Goal: Transaction & Acquisition: Purchase product/service

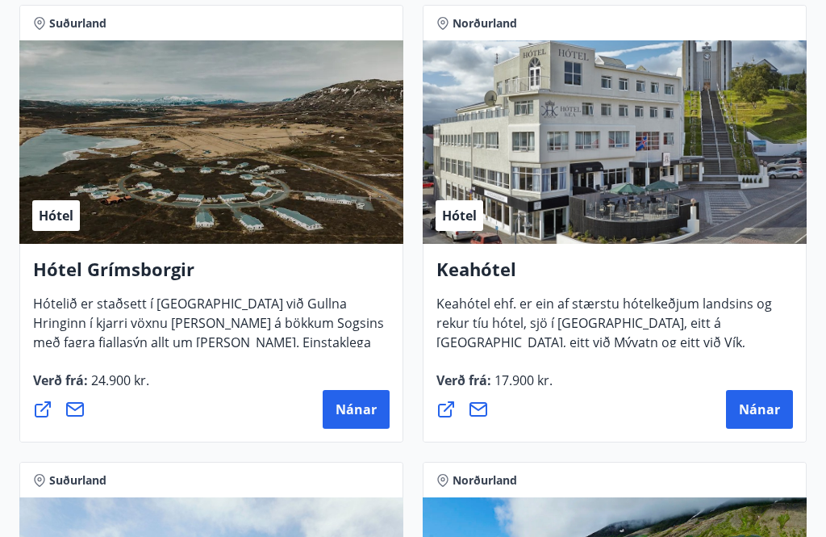
scroll to position [1147, 0]
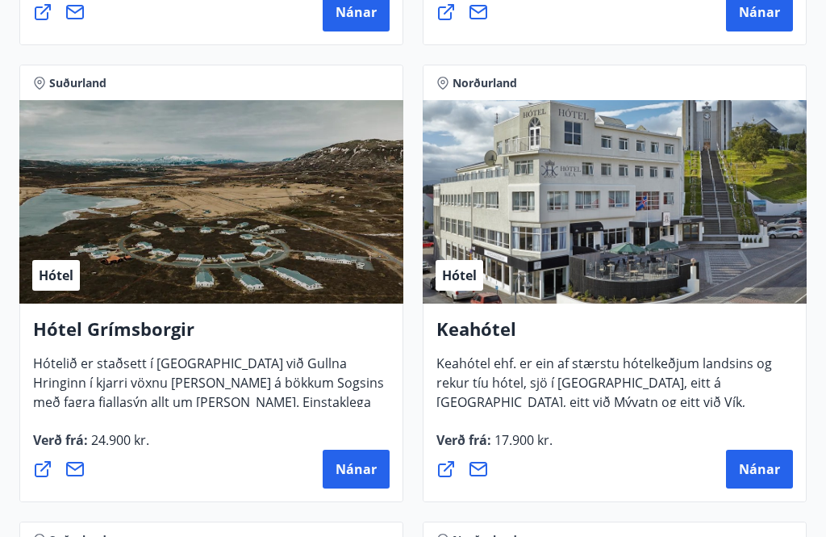
click at [666, 232] on div "Hótel" at bounding box center [615, 202] width 384 height 203
click at [747, 470] on span "Nánar" at bounding box center [759, 470] width 41 height 18
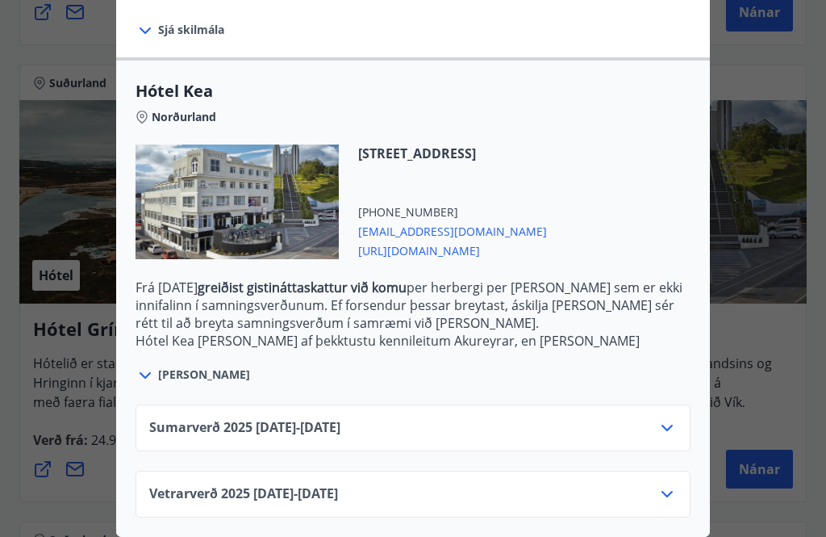
scroll to position [372, 0]
click at [667, 433] on icon at bounding box center [667, 427] width 19 height 19
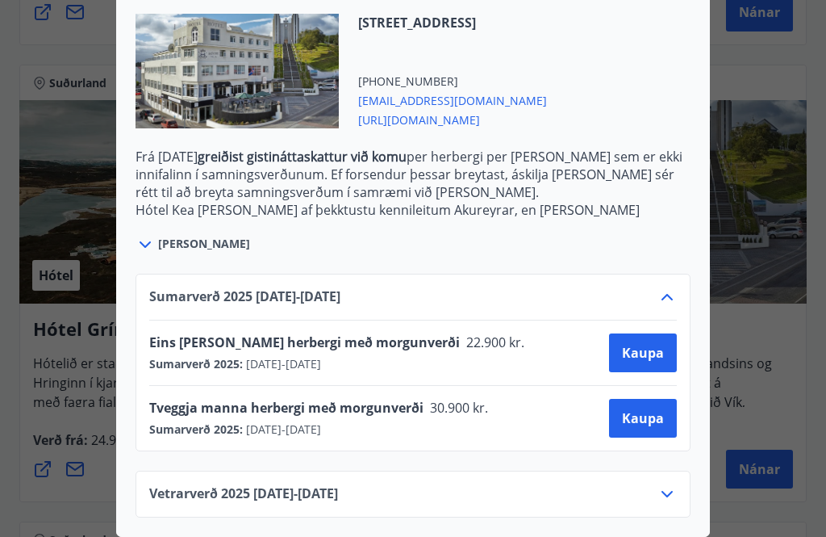
scroll to position [503, 0]
click at [479, 487] on div "Vetrarverð [PHONE_NUMBER][DATE] - [DATE]" at bounding box center [413, 500] width 528 height 32
click at [639, 416] on span "Kaupa" at bounding box center [643, 418] width 42 height 18
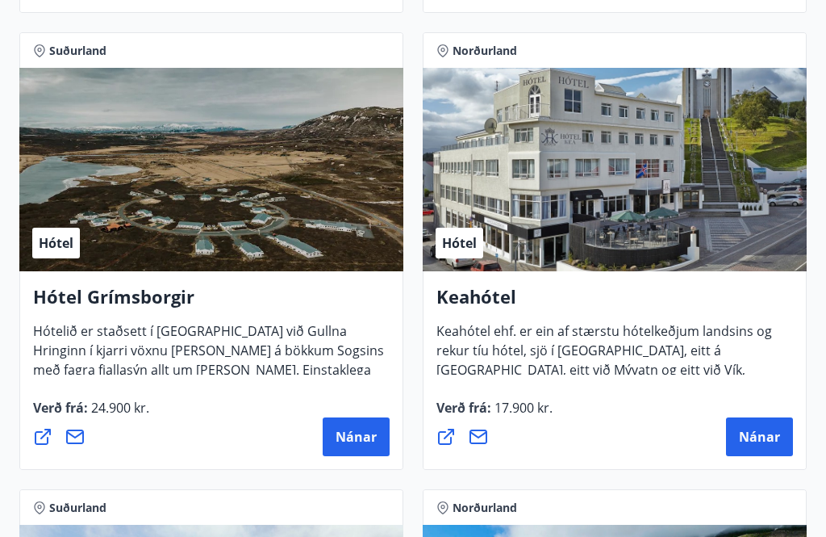
scroll to position [1180, 0]
click at [749, 434] on span "Nánar" at bounding box center [759, 437] width 41 height 18
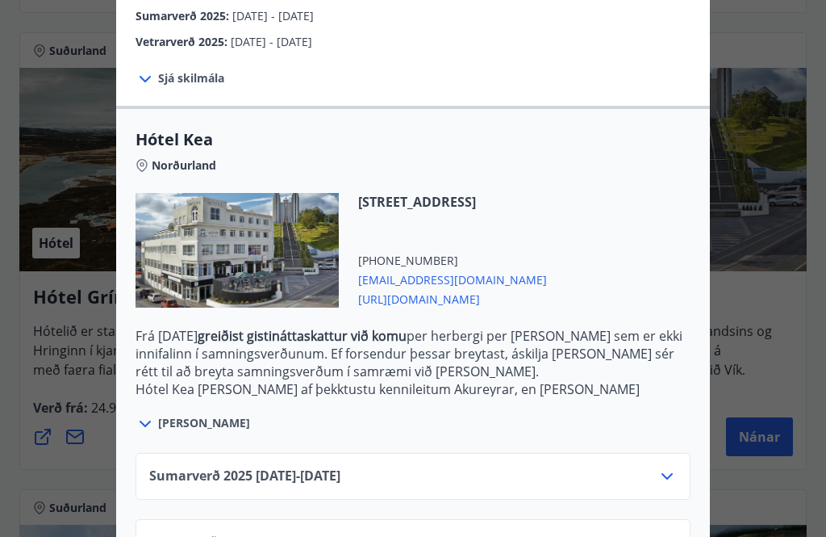
scroll to position [320, 0]
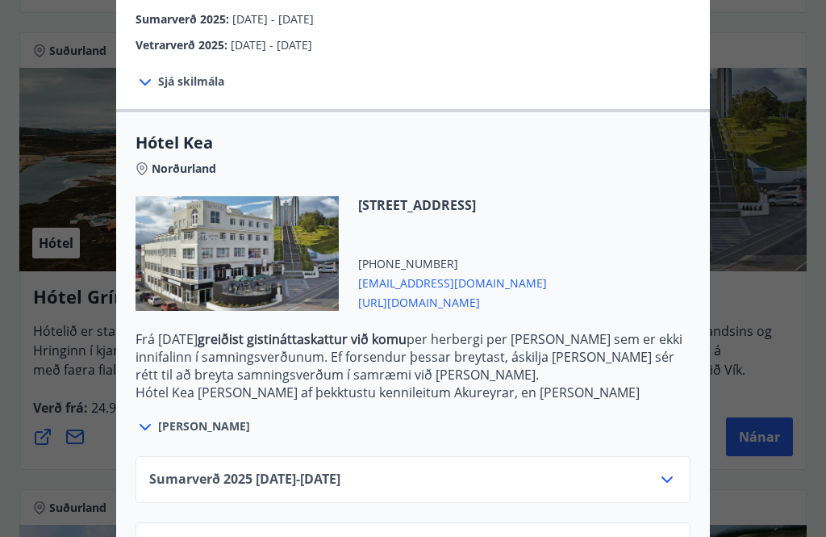
click at [664, 487] on icon at bounding box center [667, 479] width 19 height 19
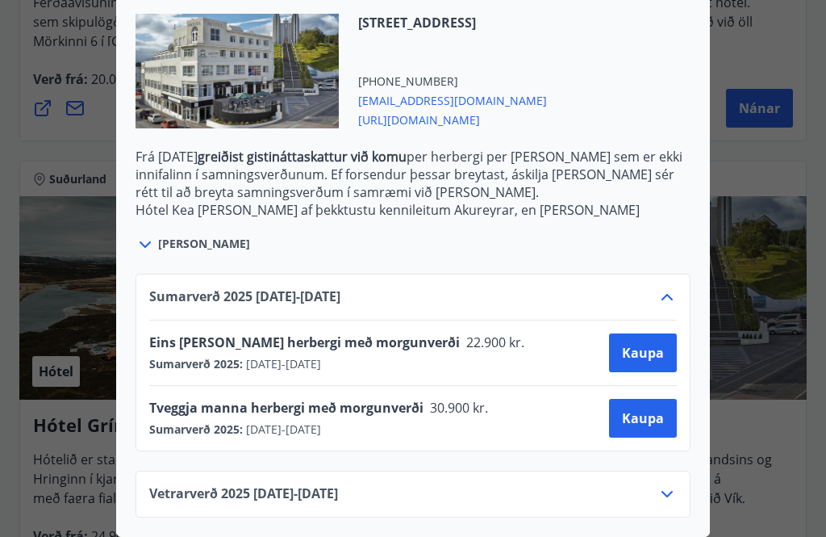
scroll to position [503, 0]
click at [651, 423] on span "Kaupa" at bounding box center [643, 418] width 42 height 18
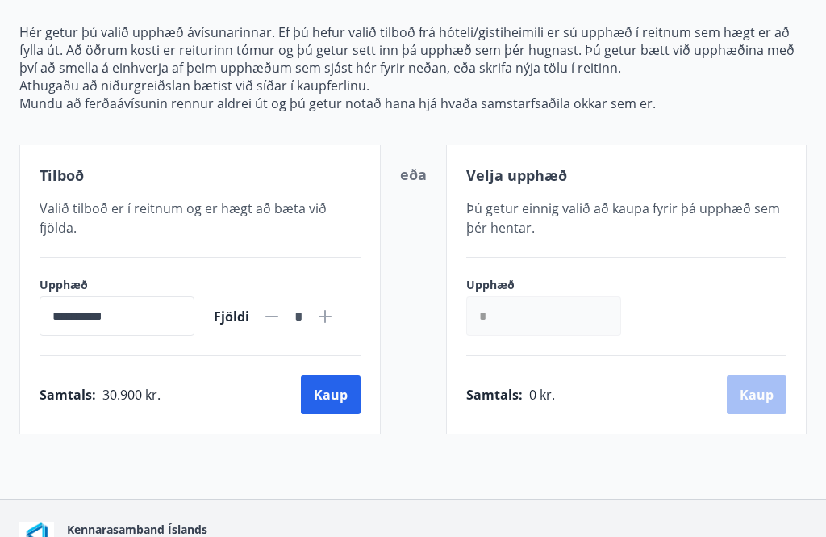
scroll to position [182, 0]
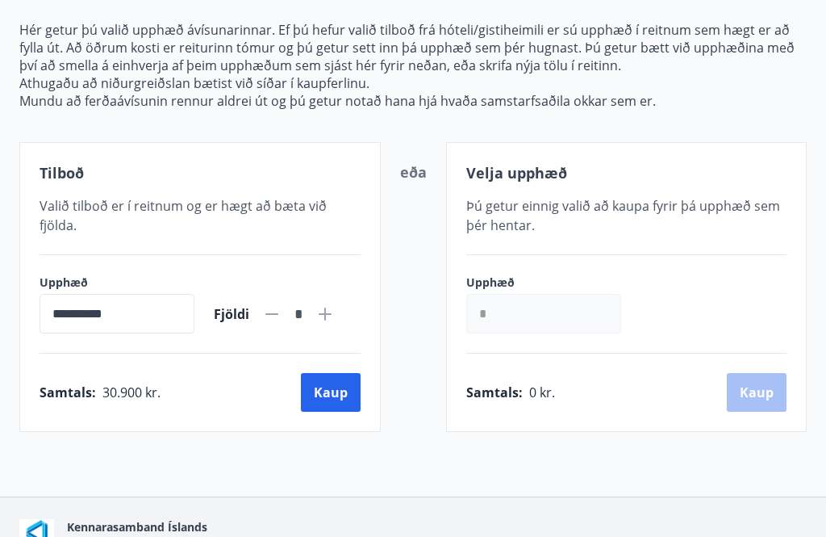
click at [339, 392] on button "Kaup" at bounding box center [331, 392] width 60 height 39
